Goal: Task Accomplishment & Management: Use online tool/utility

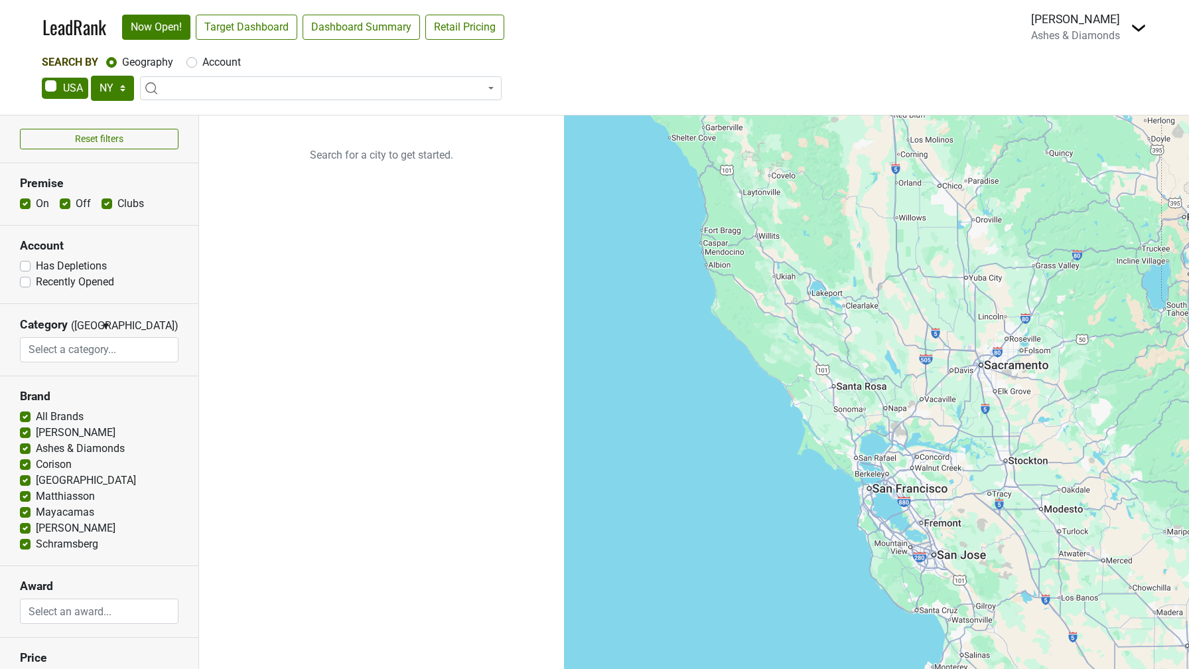
select select "NY"
select select
click at [1143, 25] on img at bounding box center [1139, 28] width 16 height 16
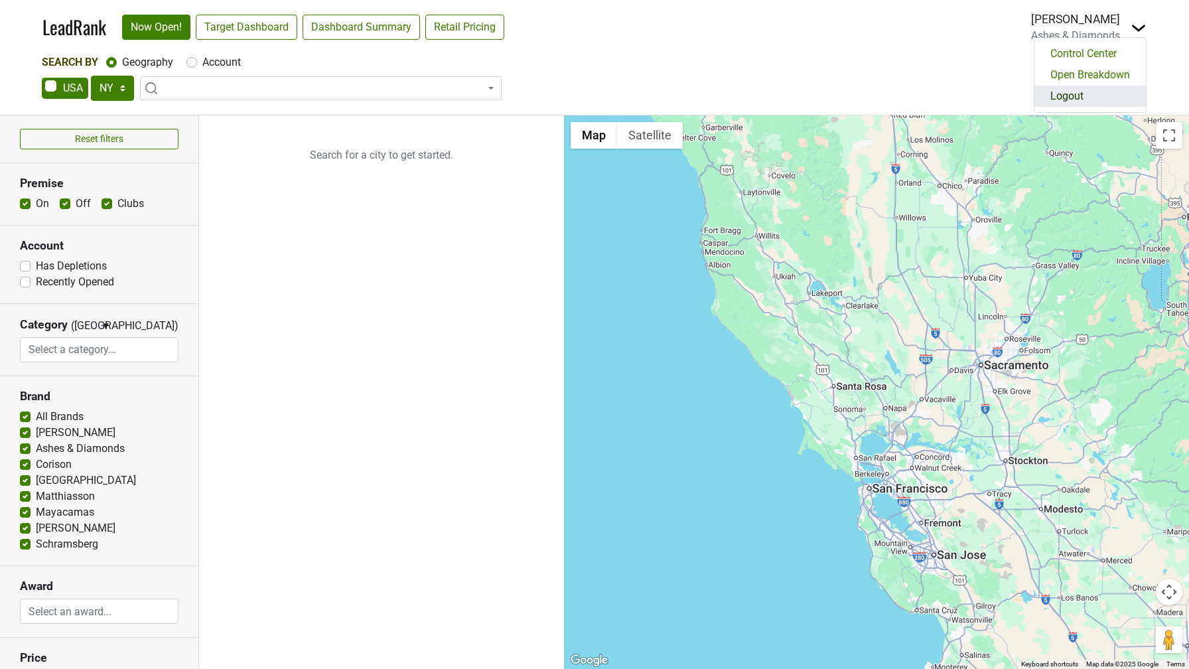
click at [1076, 100] on link "Logout" at bounding box center [1090, 96] width 111 height 21
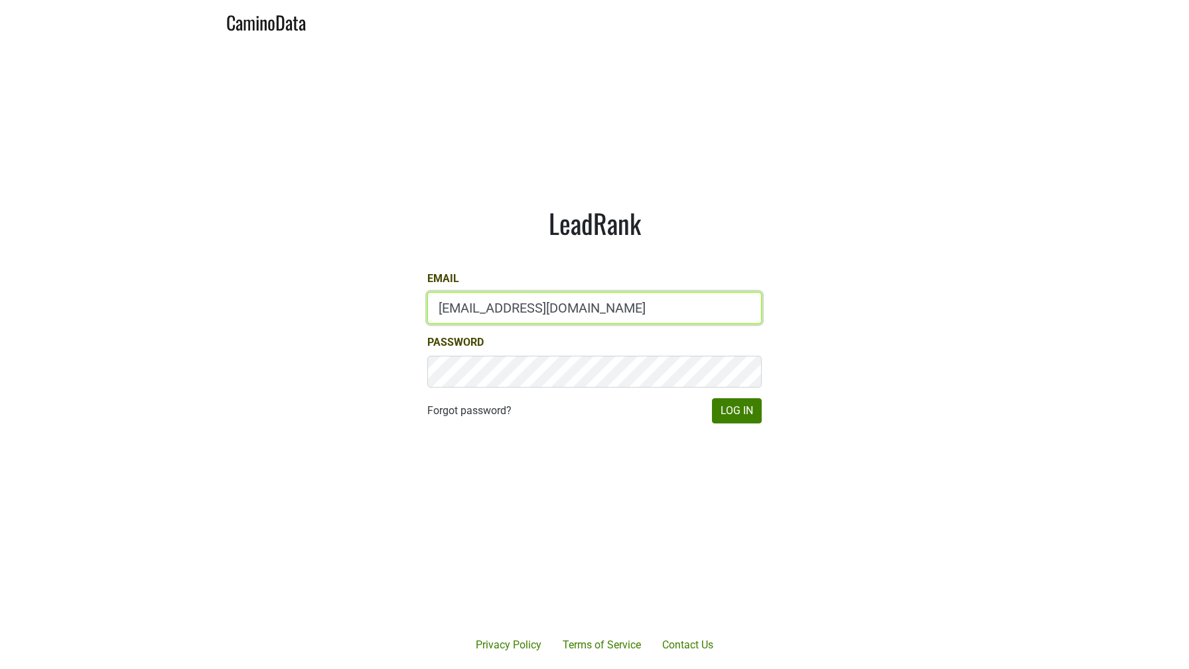
click at [537, 316] on input "lgreen@hundredacre.com" at bounding box center [594, 308] width 334 height 32
type input "z"
type input "sean@brownestate.com"
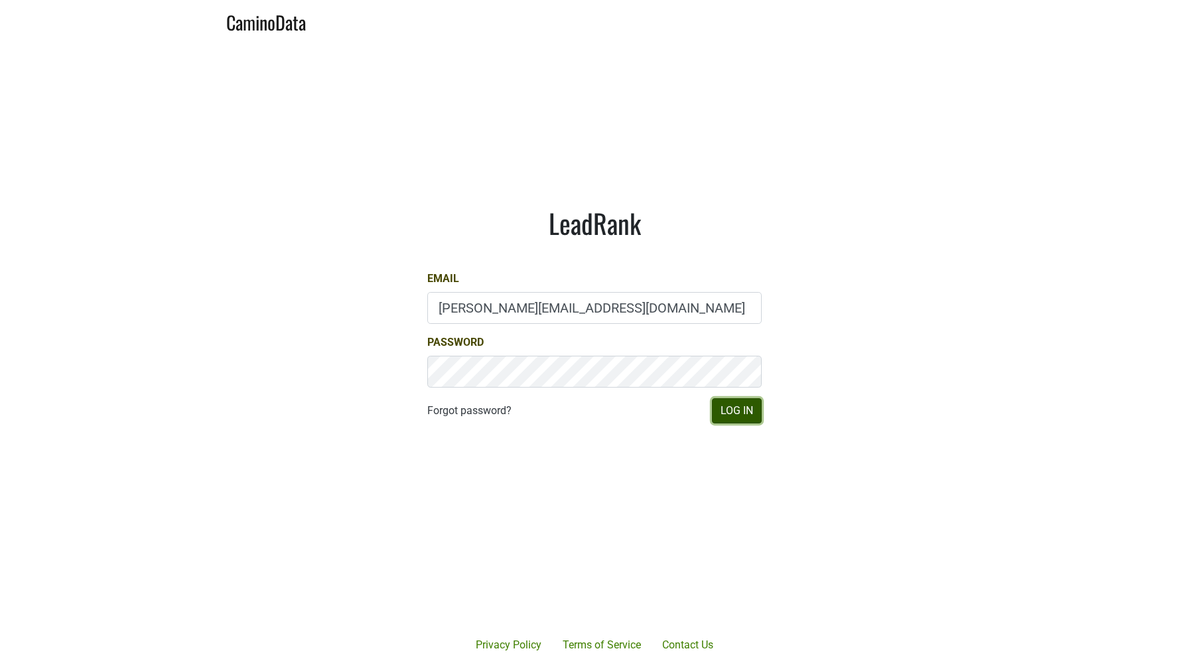
click at [728, 408] on button "Log In" at bounding box center [737, 410] width 50 height 25
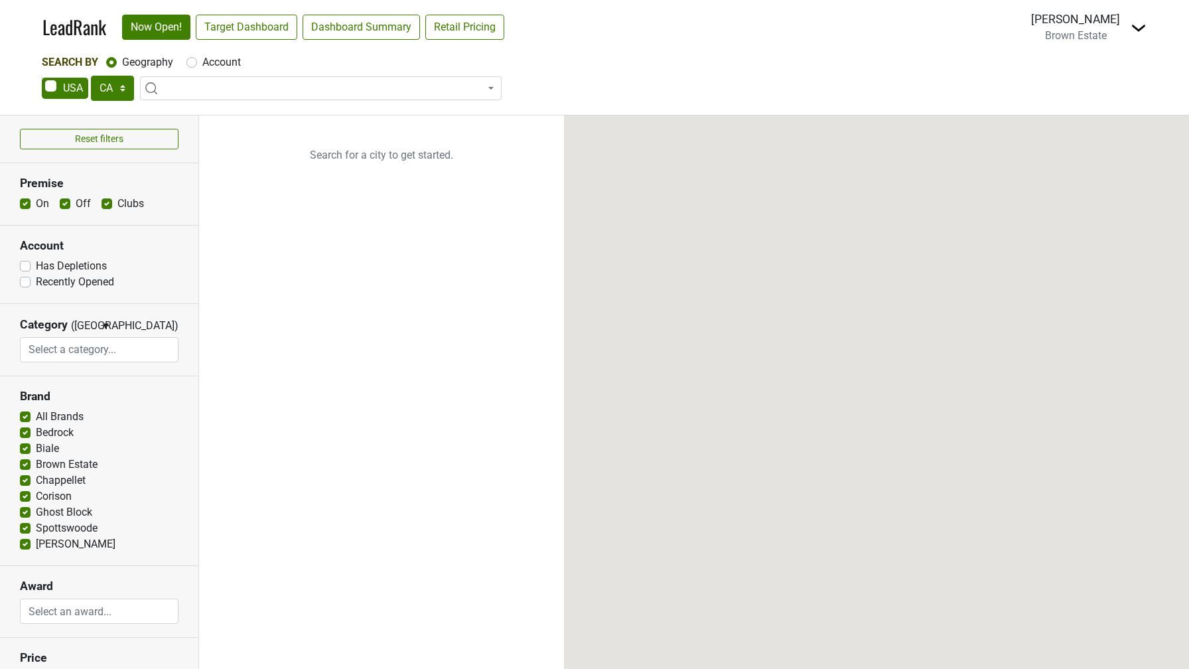
select select "CA"
select select
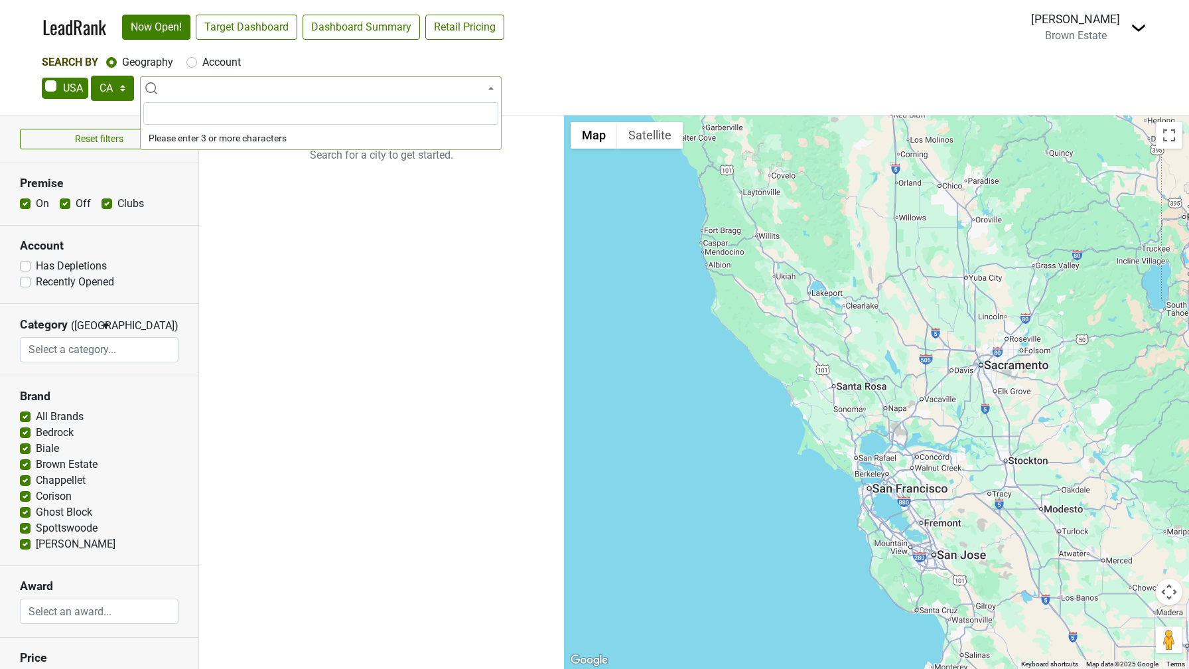
click at [342, 90] on span at bounding box center [321, 88] width 362 height 24
click at [196, 66] on div "Account" at bounding box center [213, 62] width 54 height 16
click at [202, 64] on label "Account" at bounding box center [221, 62] width 38 height 16
click at [189, 64] on input "Account" at bounding box center [191, 60] width 11 height 13
radio input "true"
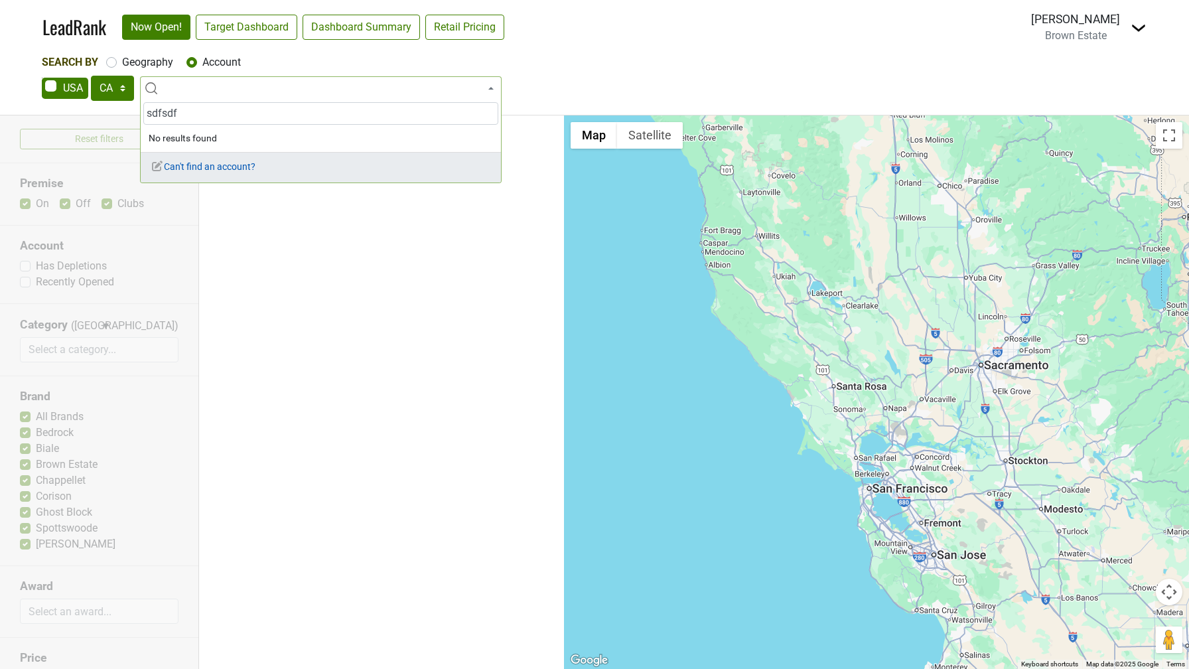
type input "sdfsdf"
click at [210, 159] on div "Can't find an account?" at bounding box center [321, 167] width 360 height 31
click at [209, 173] on div "Can't find an account?" at bounding box center [321, 167] width 360 height 31
click at [206, 168] on span "Can't find an account?" at bounding box center [203, 166] width 105 height 11
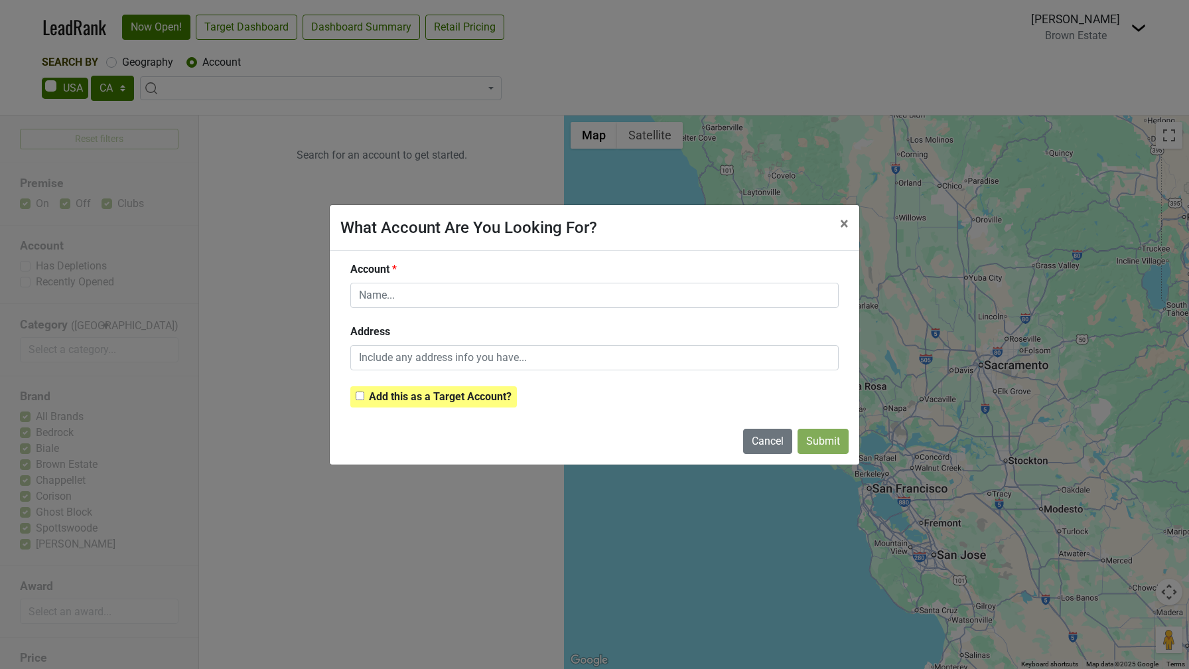
click at [437, 397] on strong "Add this as a Target Account?" at bounding box center [440, 396] width 143 height 13
click at [364, 397] on input "Add this as a Target Account?" at bounding box center [360, 396] width 9 height 9
click at [437, 397] on strong "Add this as a Target Account?" at bounding box center [440, 396] width 143 height 13
click at [364, 397] on input "Add this as a Target Account?" at bounding box center [360, 396] width 9 height 9
checkbox input "false"
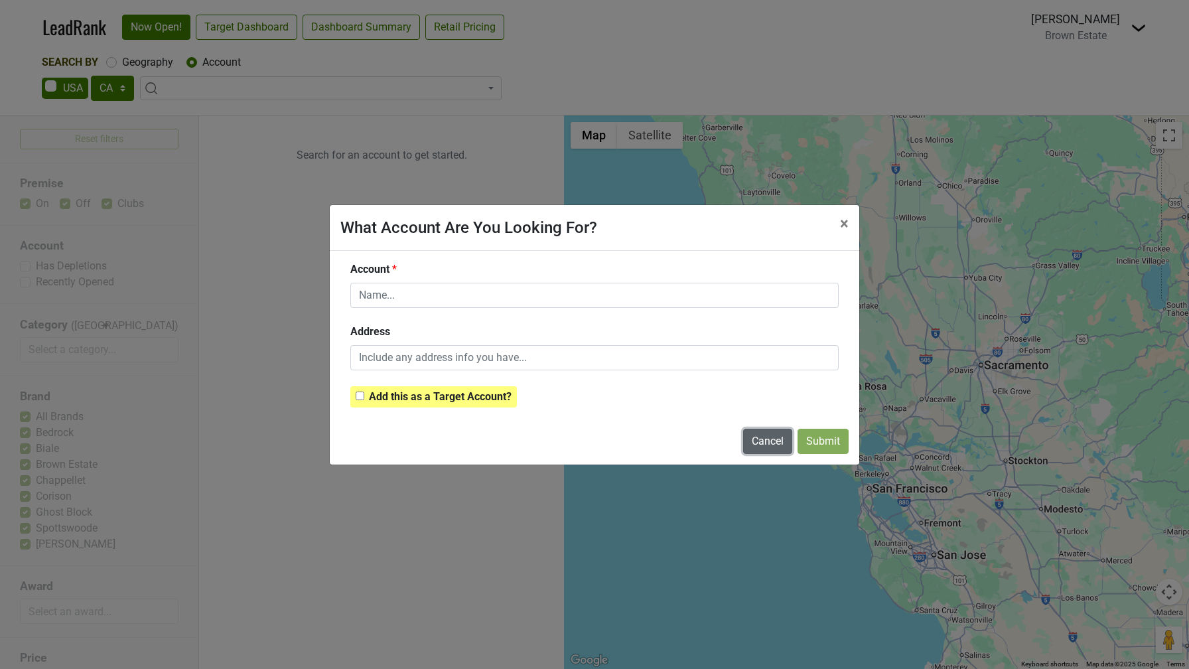
click at [754, 445] on button "Cancel" at bounding box center [767, 441] width 49 height 25
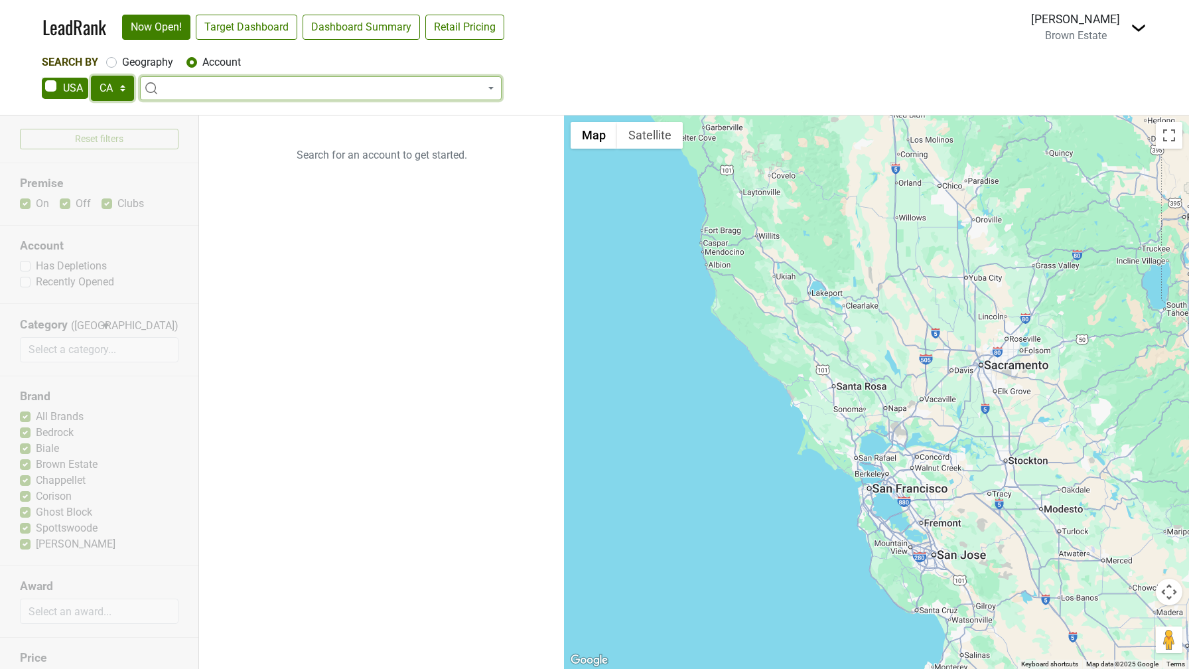
click at [107, 88] on select "AK AL AR AZ CA CO CT DC DE FL GA HI IA ID IL IN KS KY LA MA MD ME MI MN MO MS M…" at bounding box center [112, 88] width 43 height 25
select select "DC"
click at [91, 76] on select "AK AL AR AZ CA CO CT DC DE FL GA HI IA ID IL IN KS KY LA MA MD ME MI MN MO MS M…" at bounding box center [112, 88] width 43 height 25
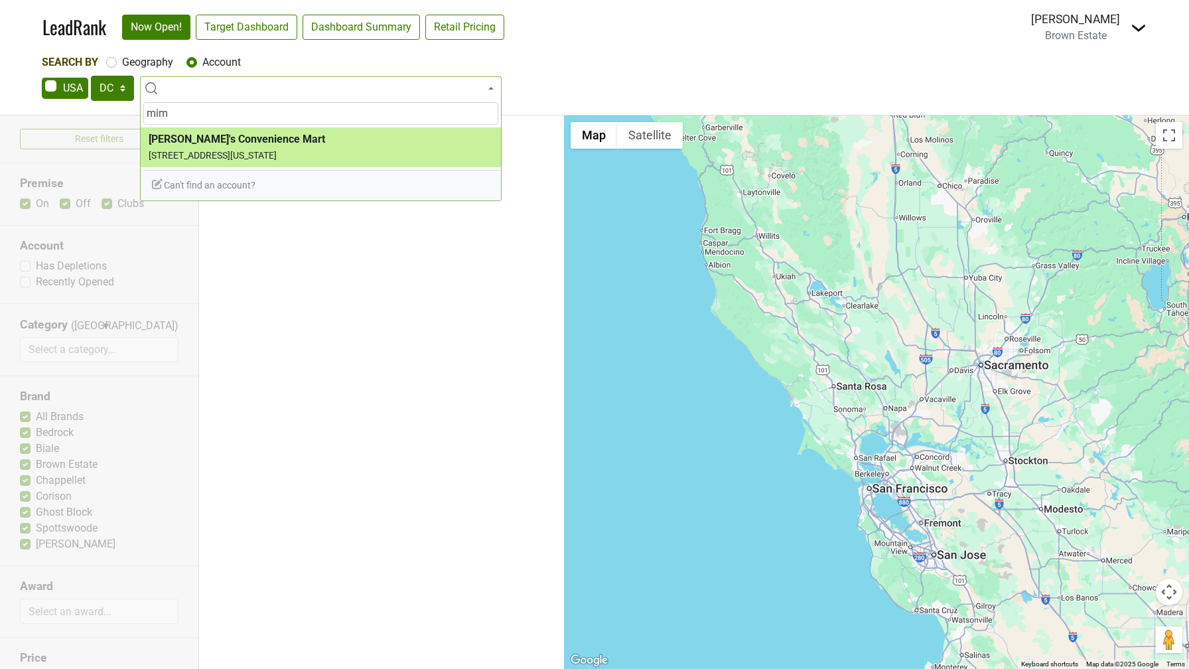
type input "mim"
select select "246950"
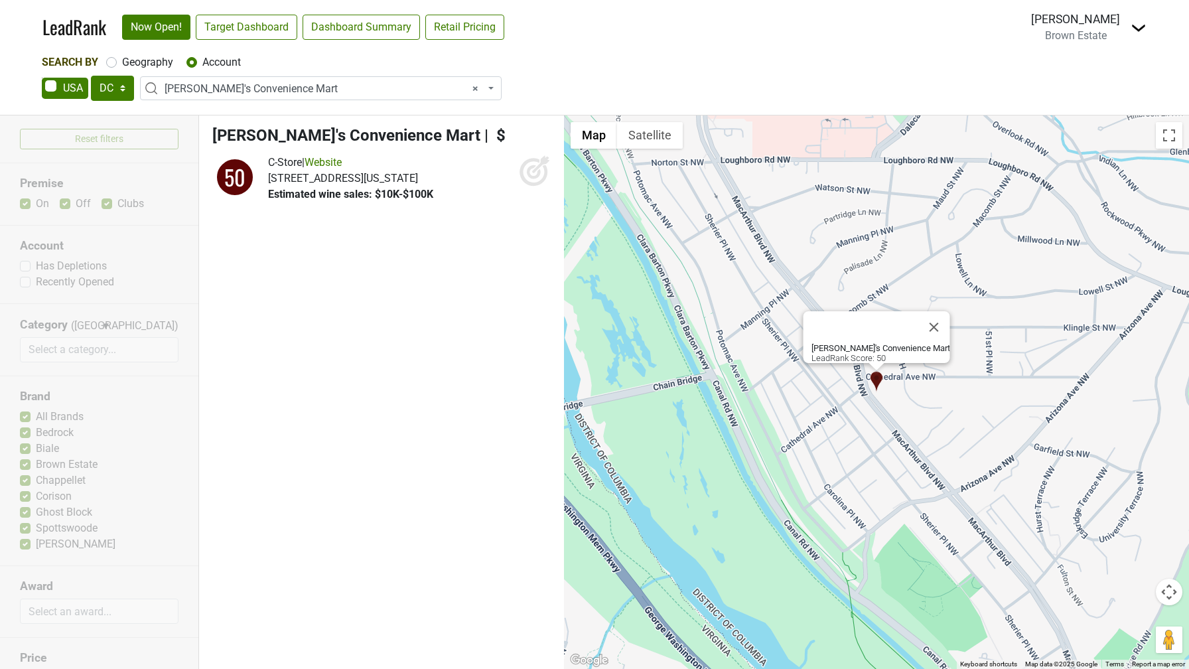
click at [1136, 30] on img at bounding box center [1139, 28] width 16 height 16
click at [1101, 76] on link "Switch to Chaos Theory" at bounding box center [1069, 74] width 153 height 21
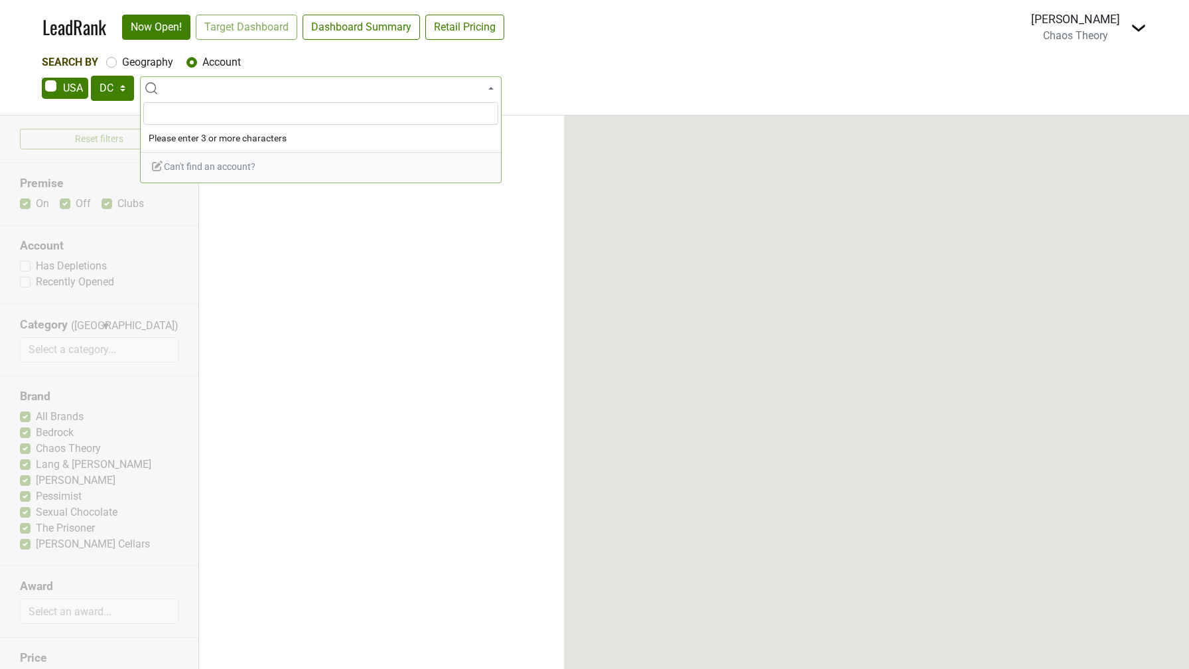
select select "DC"
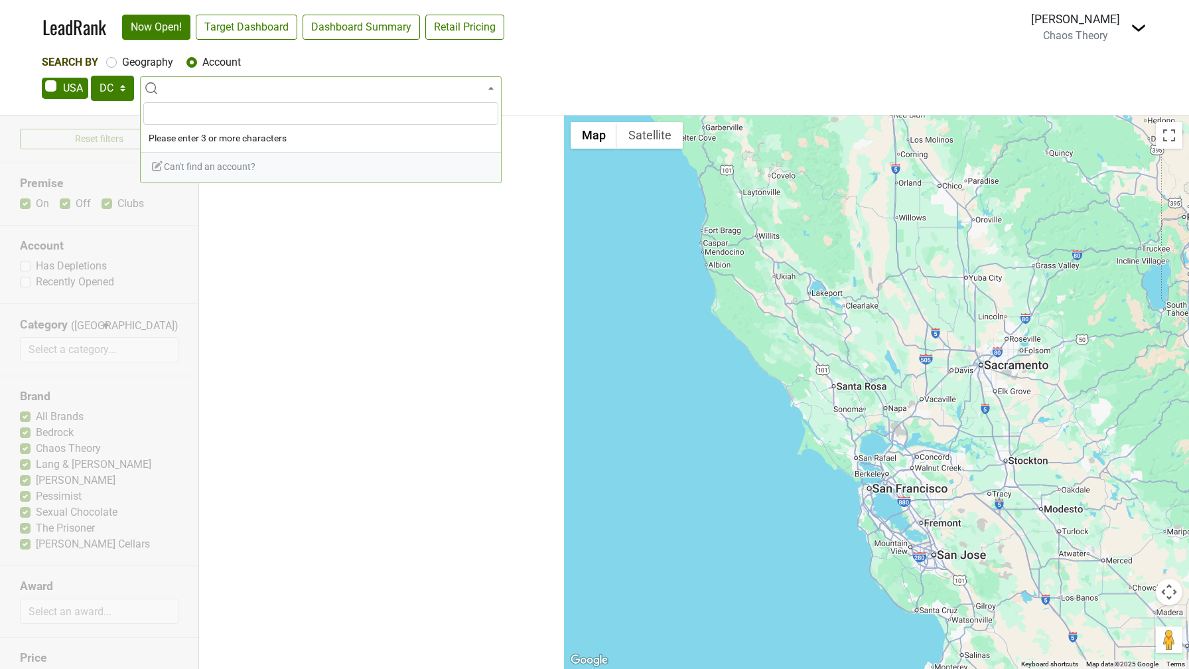
click at [433, 250] on ul "Search for an account to get started." at bounding box center [381, 392] width 365 height 554
click at [122, 63] on label "Geography" at bounding box center [147, 62] width 51 height 16
click at [111, 63] on input "Geography" at bounding box center [111, 60] width 11 height 13
radio input "true"
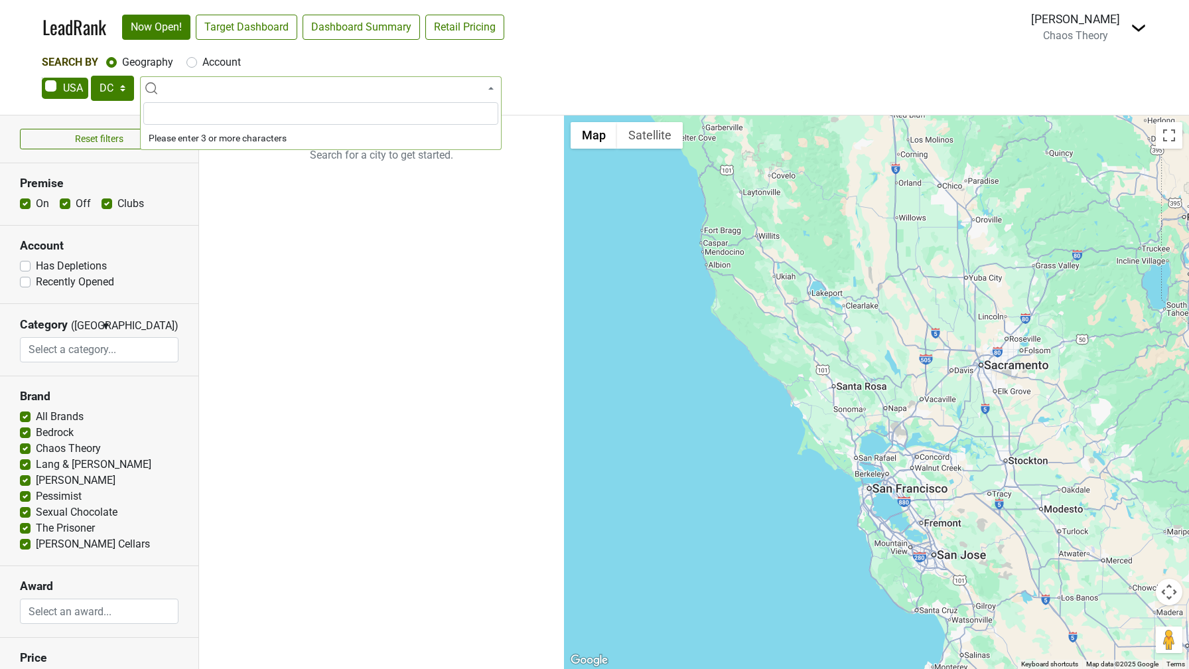
click at [707, 40] on nav "LeadRank Now Open! Target Dashboard Dashboard Summary Retail Pricing Loading...…" at bounding box center [595, 27] width 1126 height 54
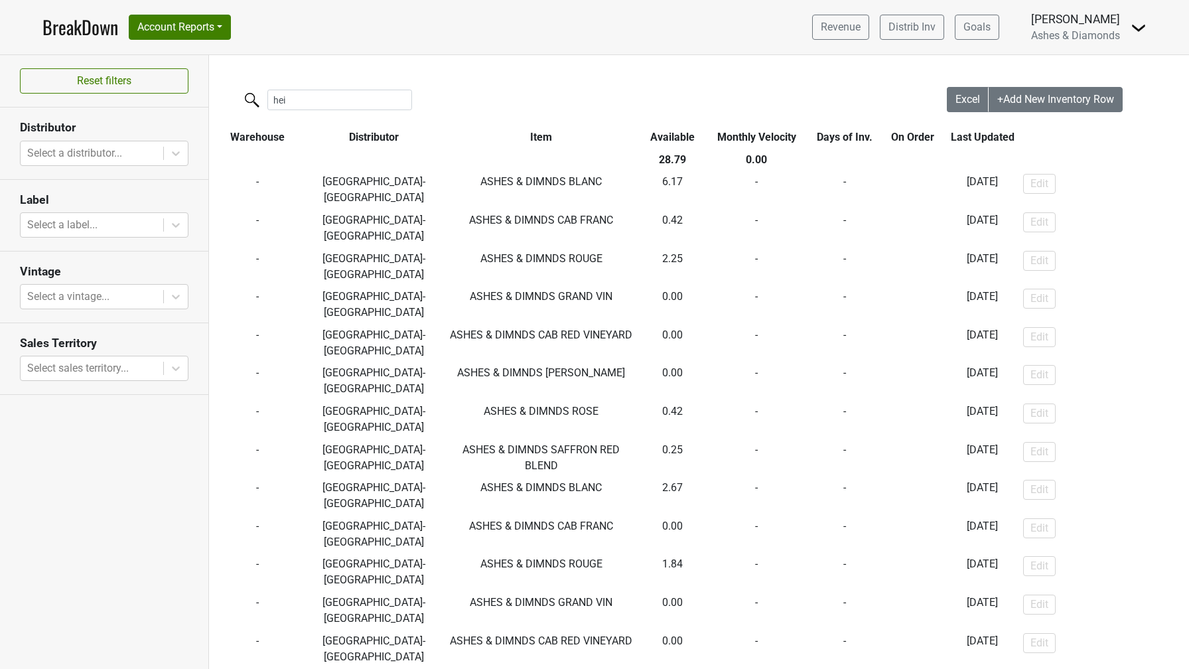
click at [82, 30] on link "BreakDown" at bounding box center [80, 27] width 76 height 28
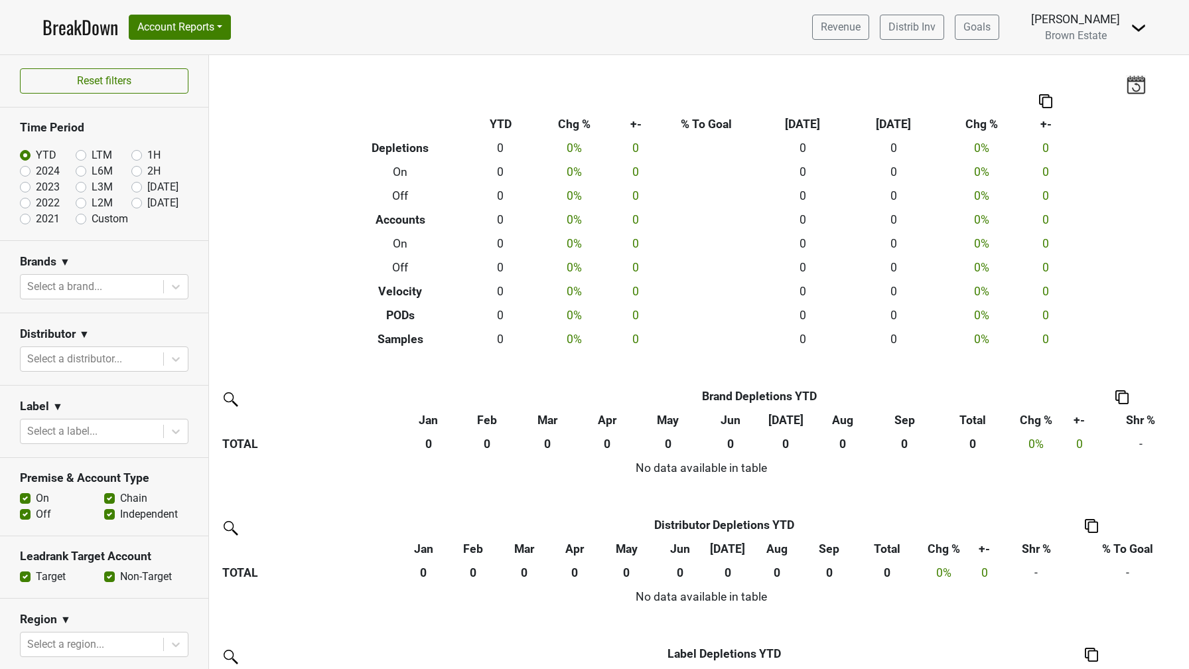
click at [92, 219] on label "Custom" at bounding box center [110, 219] width 37 height 16
click at [79, 219] on input "Custom" at bounding box center [102, 217] width 53 height 13
radio input "true"
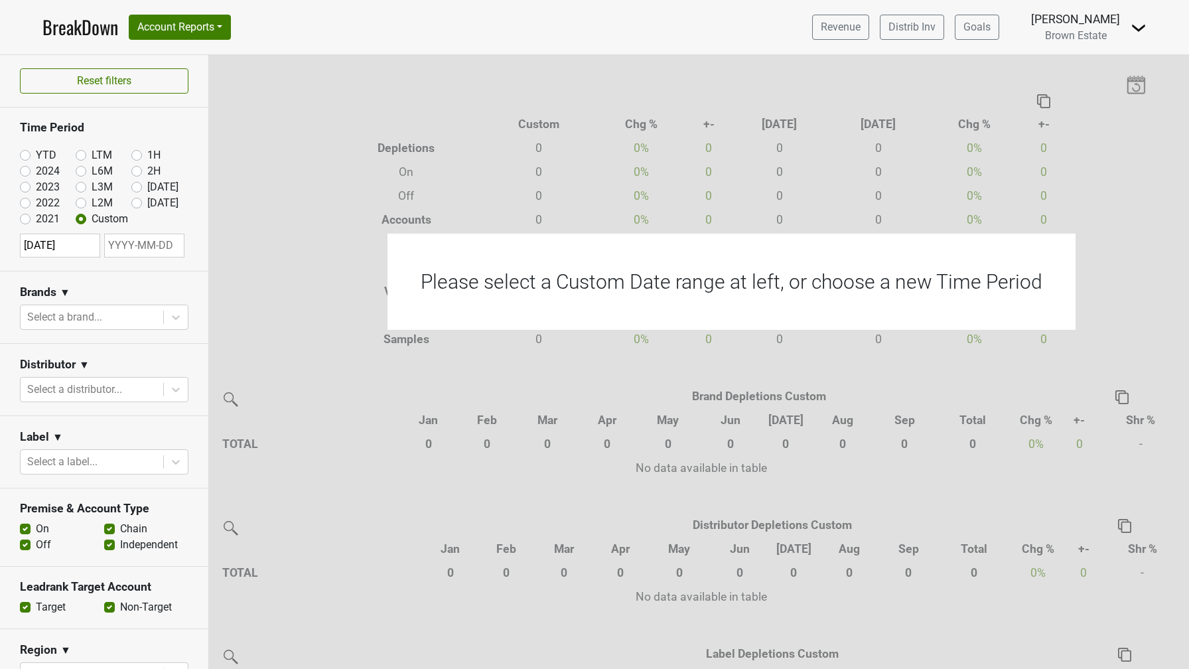
select select "9"
click at [113, 247] on input "text" at bounding box center [144, 246] width 80 height 24
click at [110, 349] on div "8" at bounding box center [108, 353] width 18 height 18
type input "[DATE]"
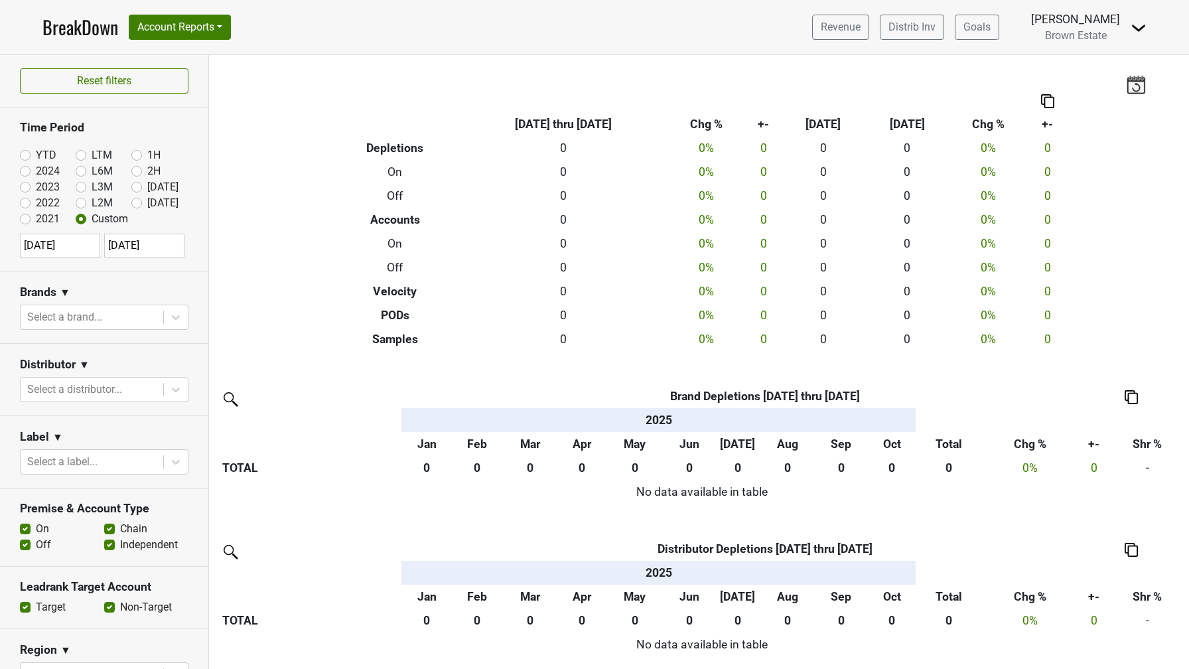
click at [1147, 31] on nav "BreakDown Account Reports SuperRanker Map Award Progress Chain Compliance CRM N…" at bounding box center [595, 27] width 1126 height 54
click at [1142, 29] on img at bounding box center [1139, 28] width 16 height 16
click at [1096, 92] on link "Logout" at bounding box center [1093, 96] width 105 height 21
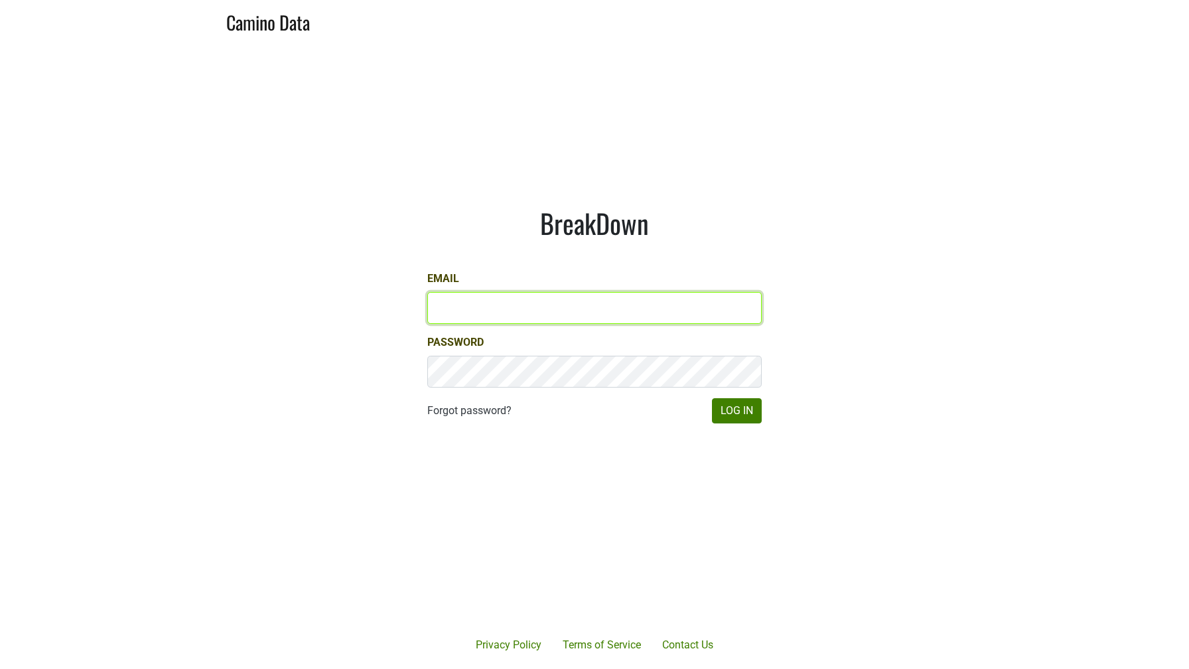
type input "[PERSON_NAME][EMAIL_ADDRESS][DOMAIN_NAME]"
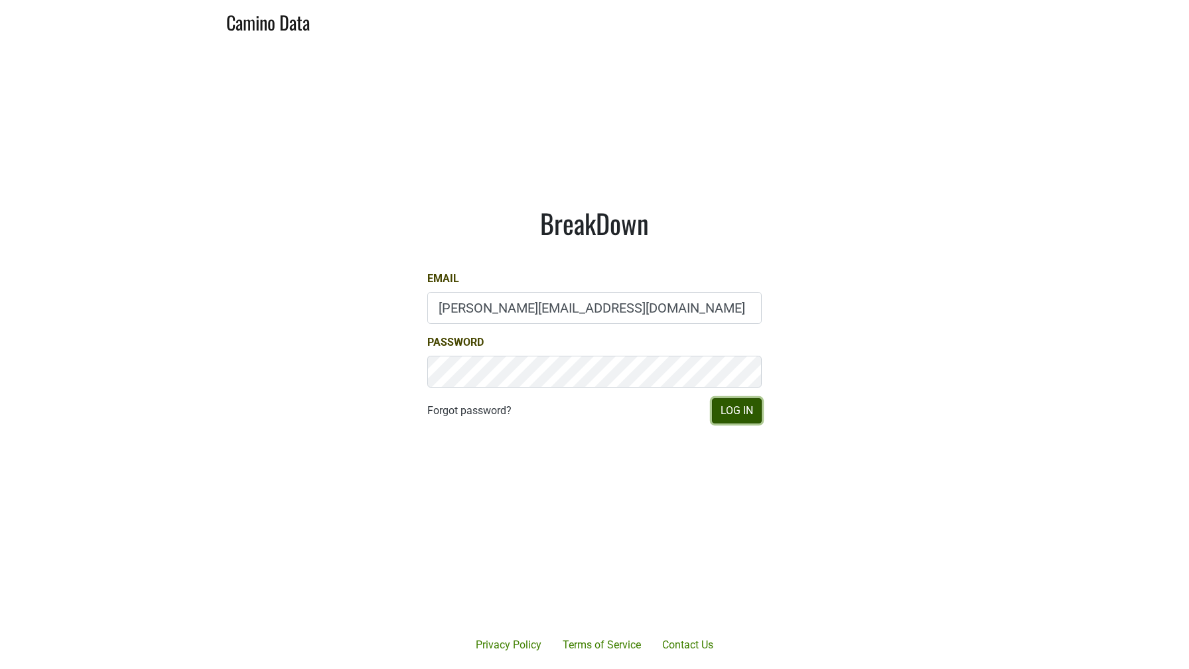
click at [732, 408] on button "Log In" at bounding box center [737, 410] width 50 height 25
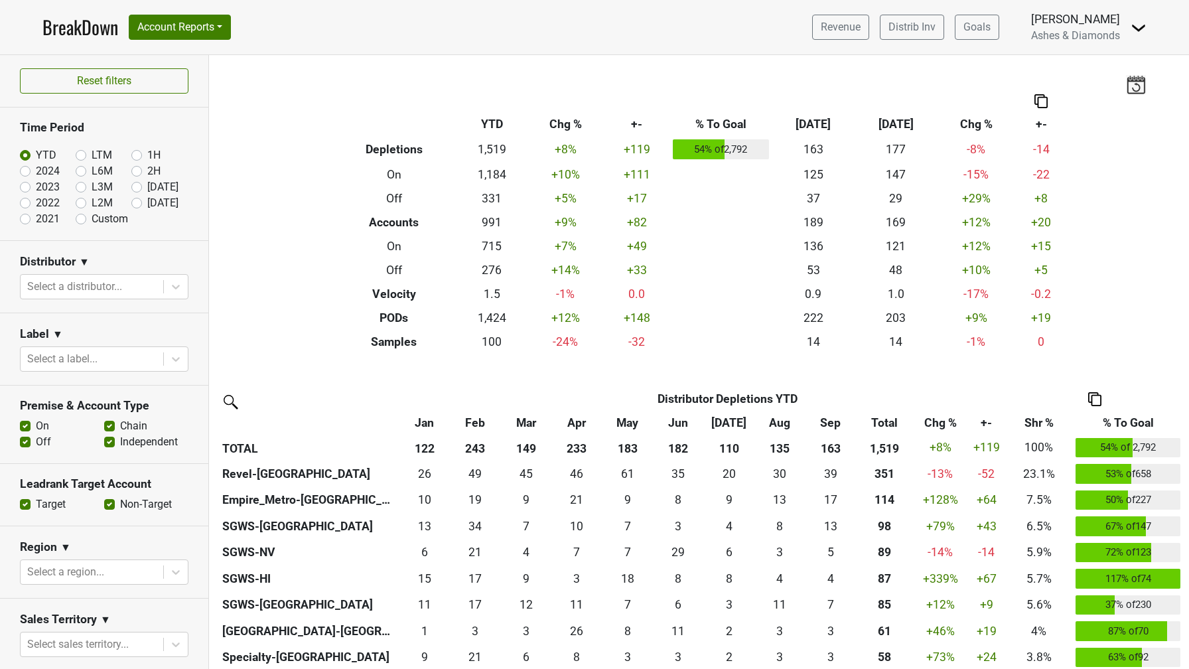
click at [92, 220] on label "Custom" at bounding box center [110, 219] width 37 height 16
click at [80, 220] on input "Custom" at bounding box center [102, 217] width 53 height 13
radio input "true"
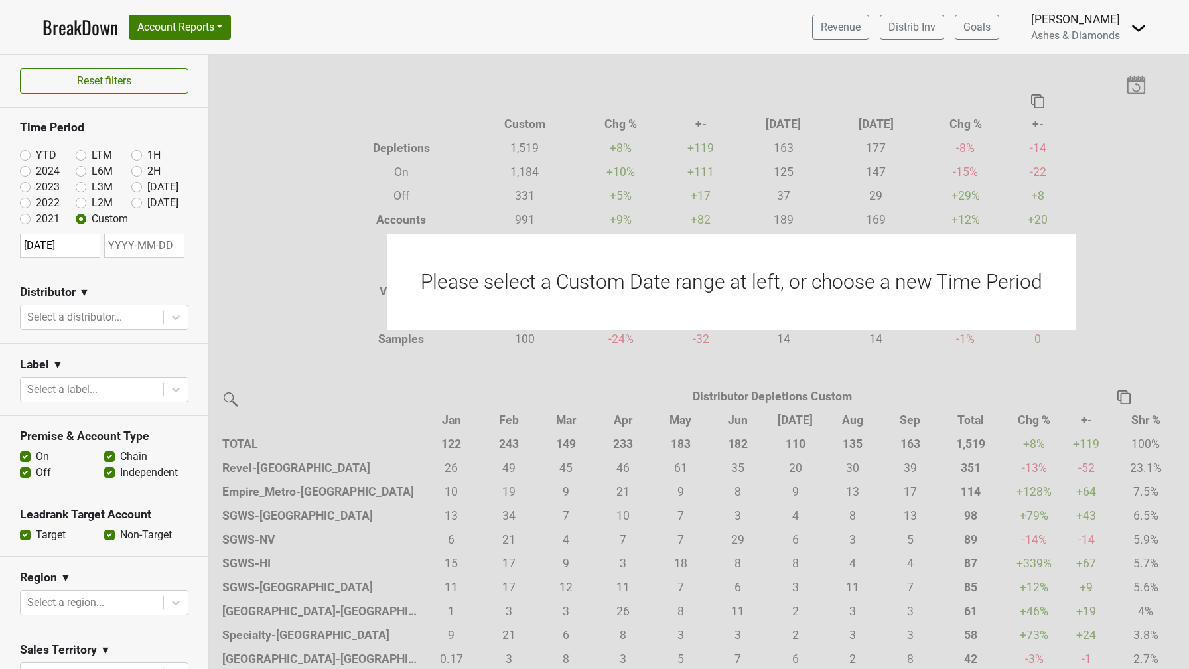
select select "9"
click at [118, 244] on input "text" at bounding box center [144, 246] width 80 height 24
click at [107, 350] on div "8" at bounding box center [108, 353] width 18 height 18
type input "2025-10-08"
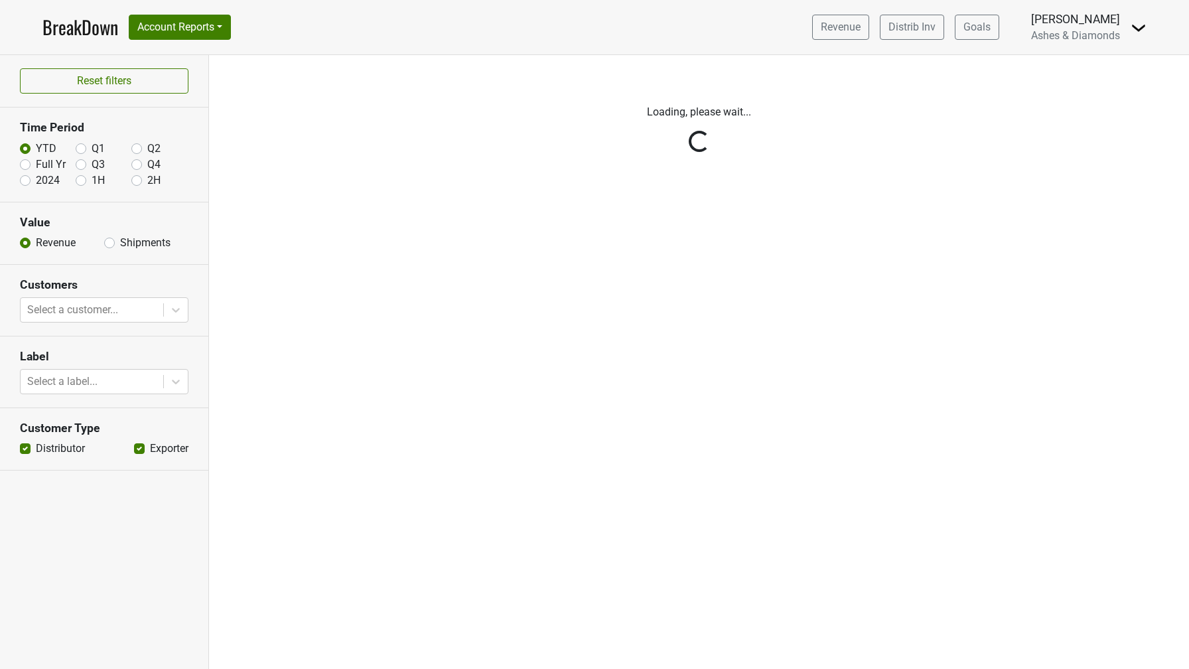
click at [93, 35] on link "BreakDown" at bounding box center [80, 27] width 76 height 28
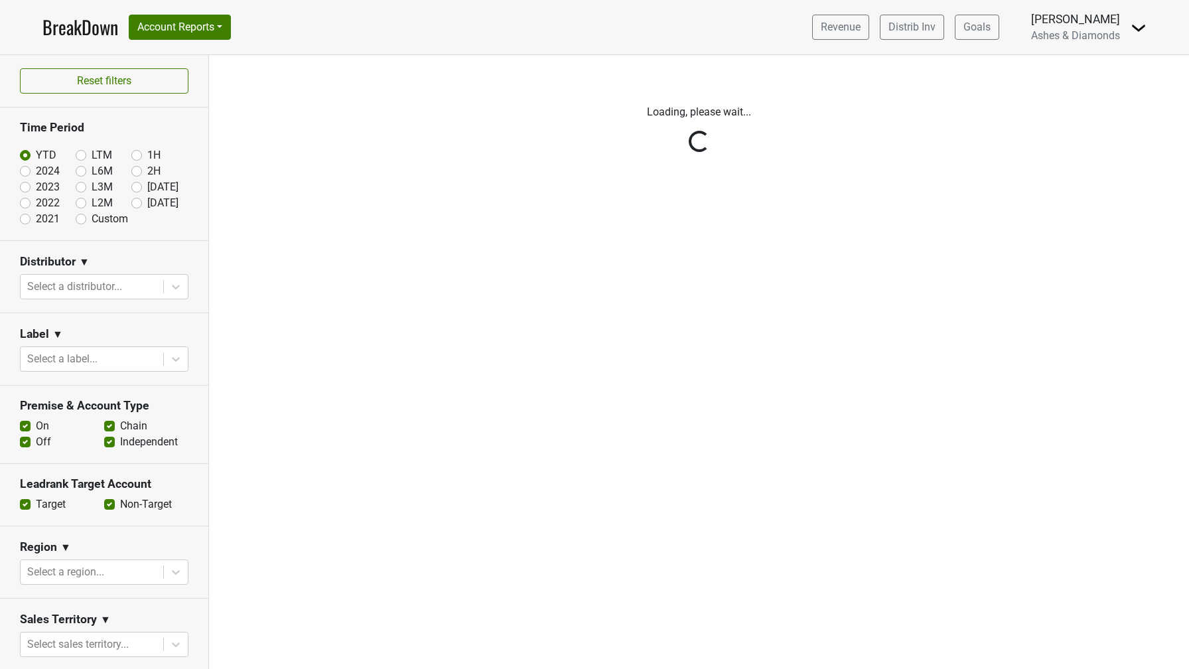
click at [82, 219] on div "Reset filters Time Period YTD LTM 1H 2024 L6M 2H 2023 L3M Sep '25 2022 L2M Oct …" at bounding box center [104, 362] width 209 height 614
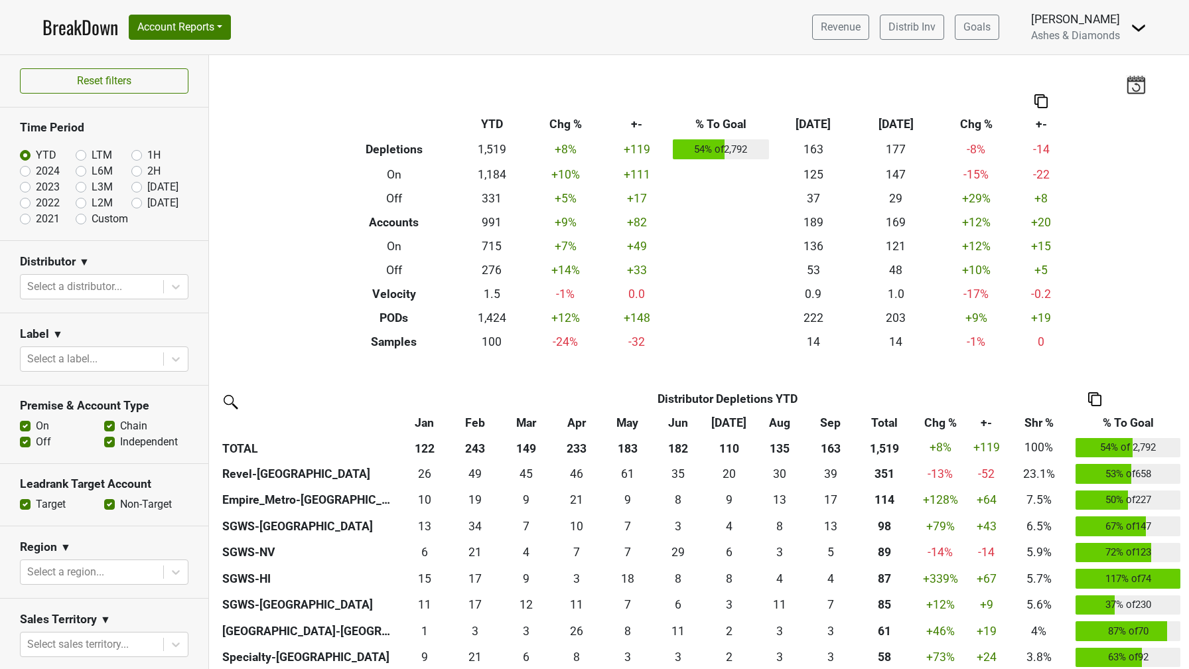
click at [92, 219] on label "Custom" at bounding box center [110, 219] width 37 height 16
click at [82, 219] on input "Custom" at bounding box center [102, 217] width 53 height 13
radio input "true"
